Goal: Task Accomplishment & Management: Manage account settings

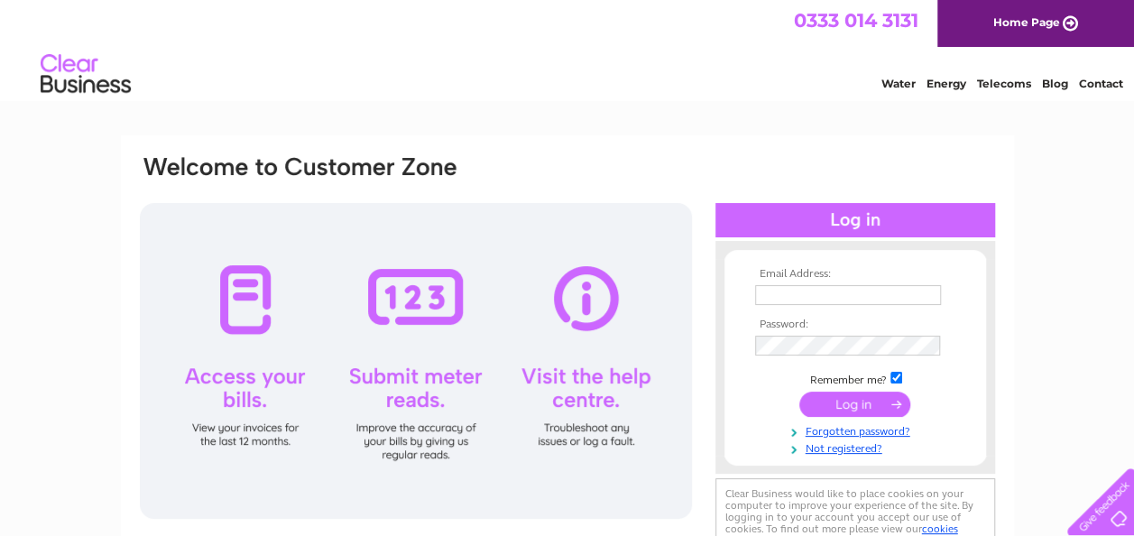
type input "[EMAIL_ADDRESS][DOMAIN_NAME]"
click at [835, 411] on input "submit" at bounding box center [855, 404] width 111 height 25
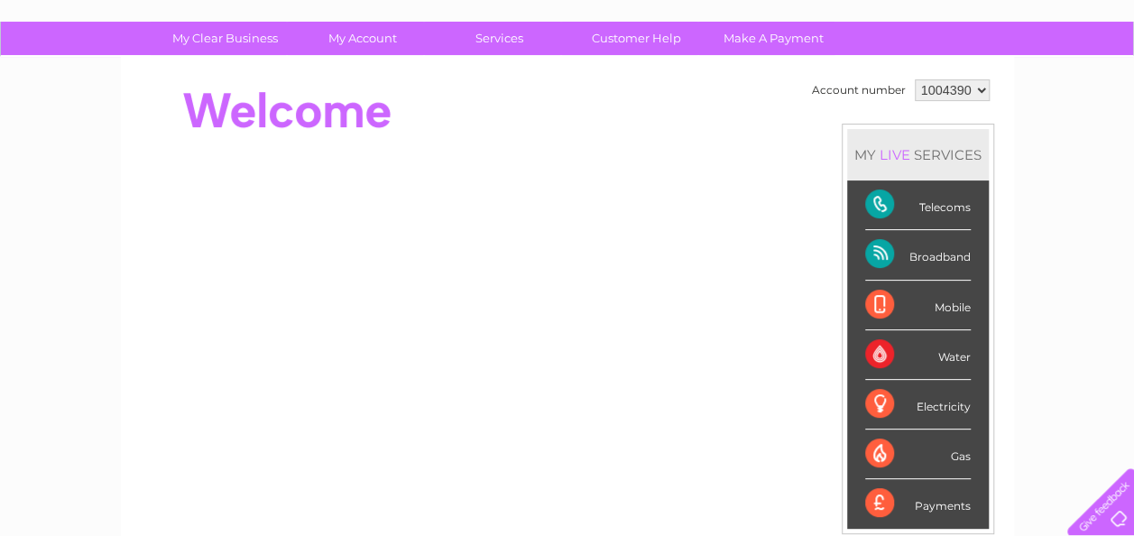
scroll to position [114, 0]
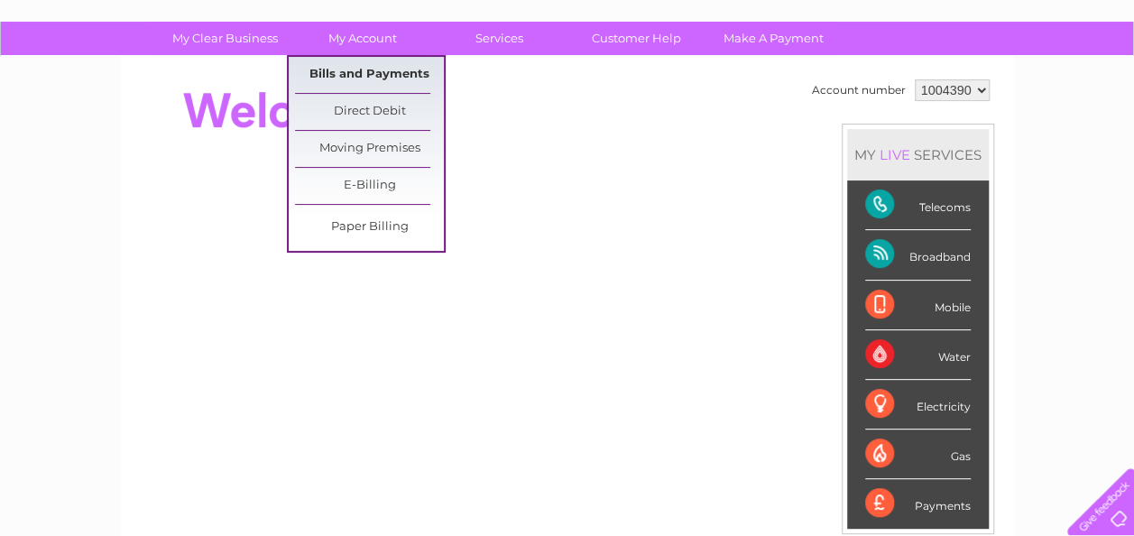
click at [381, 74] on link "Bills and Payments" at bounding box center [369, 75] width 149 height 36
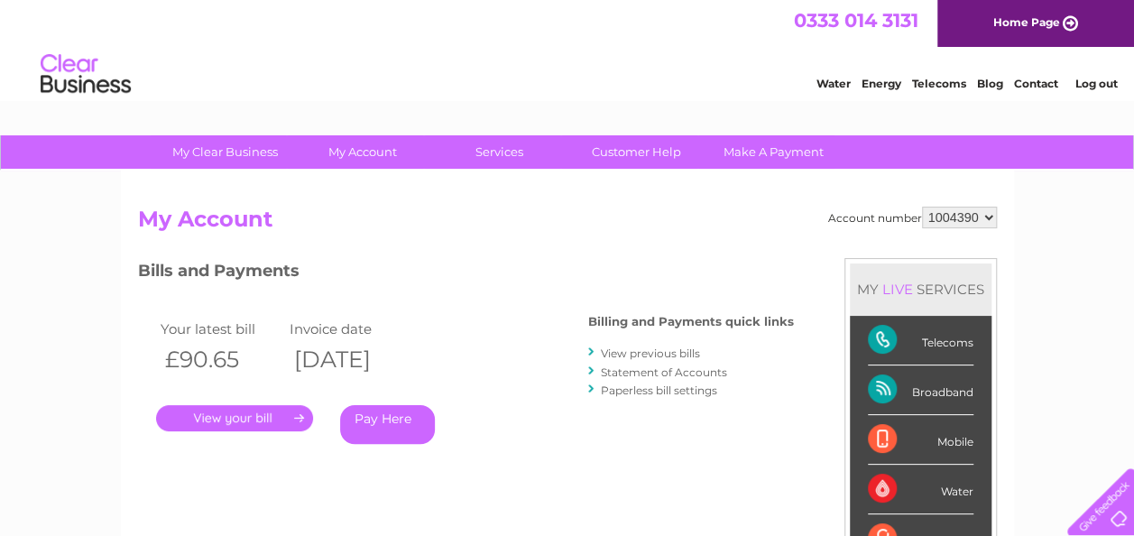
click at [389, 413] on link "Pay Here" at bounding box center [387, 424] width 95 height 39
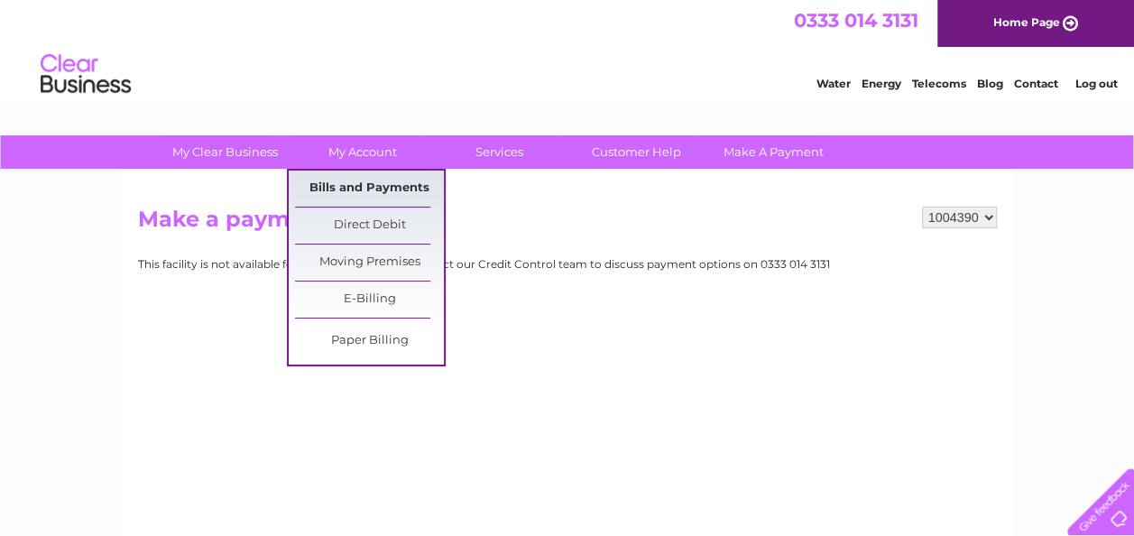
click at [375, 182] on link "Bills and Payments" at bounding box center [369, 189] width 149 height 36
